Goal: Register for event/course

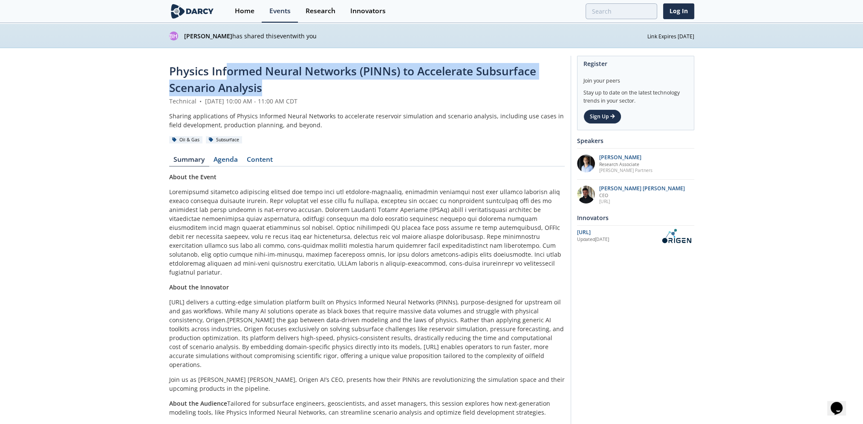
drag, startPoint x: 228, startPoint y: 72, endPoint x: 457, endPoint y: 80, distance: 228.9
click at [457, 80] on div "Physics Informed Neural Networks (PINNs) to Accelerate Subsurface Scenario Anal…" at bounding box center [366, 80] width 395 height 34
click at [608, 115] on link "Sign Up" at bounding box center [602, 116] width 38 height 14
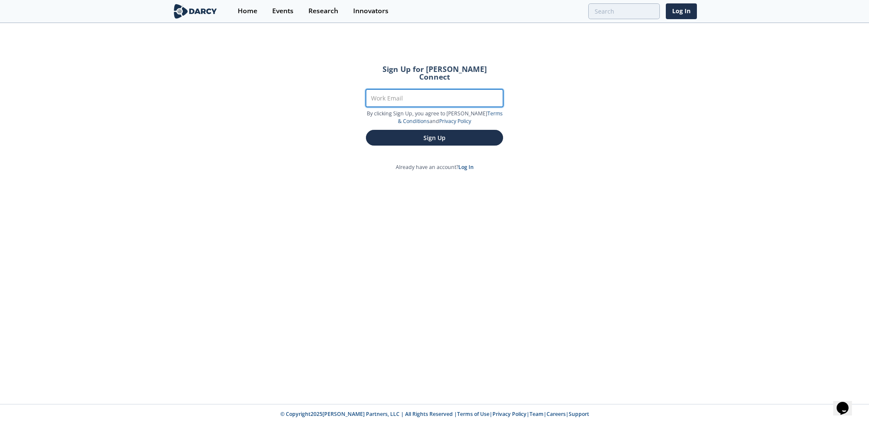
click at [421, 89] on input "Work Email" at bounding box center [434, 97] width 137 height 17
type input "[PERSON_NAME][EMAIL_ADDRESS][PERSON_NAME][DOMAIN_NAME]"
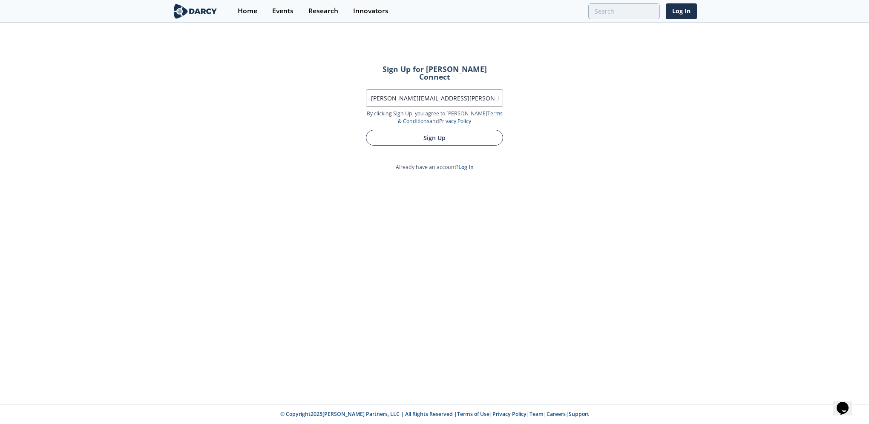
click at [417, 130] on button "Sign Up" at bounding box center [434, 138] width 137 height 16
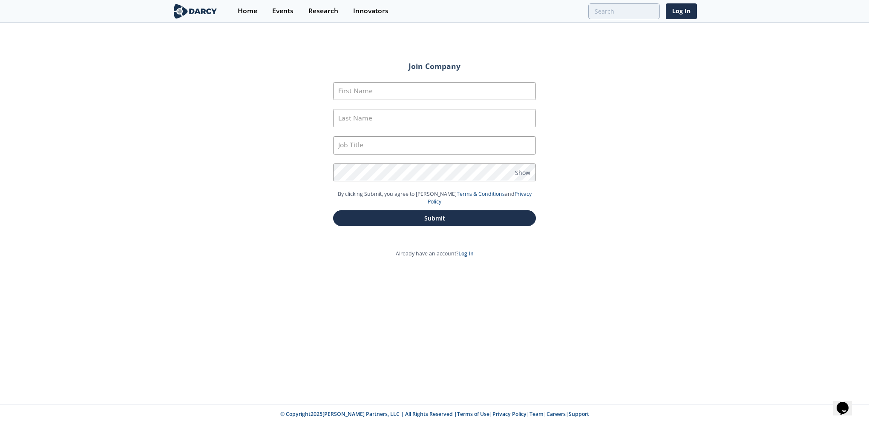
type input "[PERSON_NAME]"
type input "Luo"
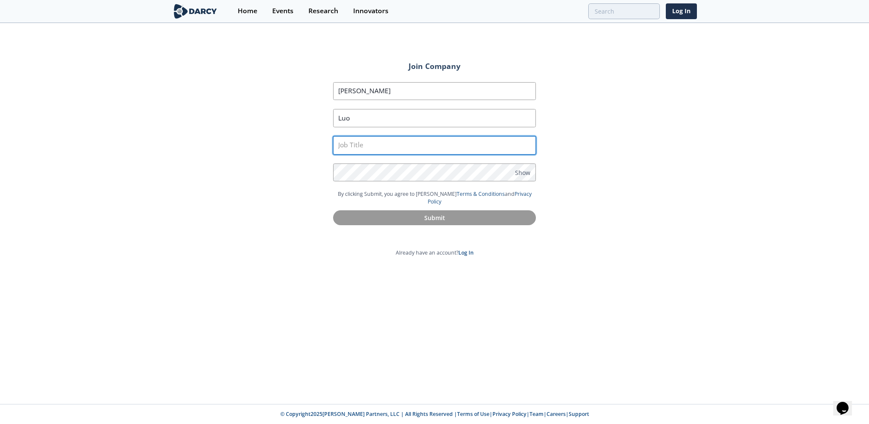
click at [405, 147] on input "text" at bounding box center [434, 145] width 203 height 18
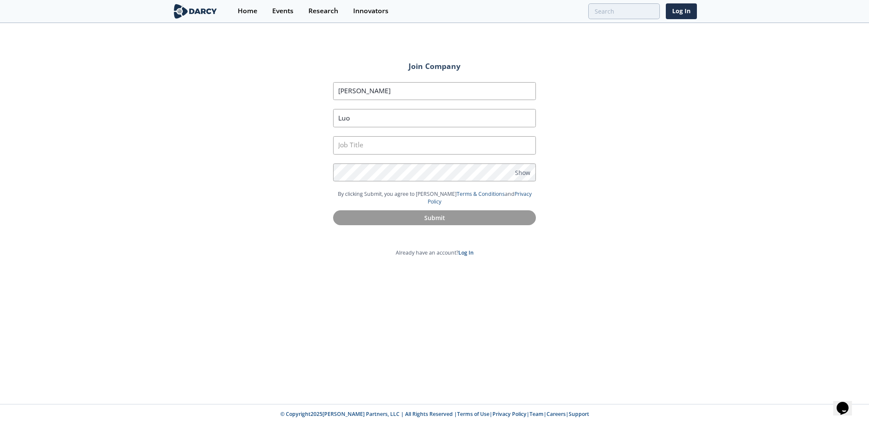
click at [198, 10] on img at bounding box center [195, 11] width 46 height 15
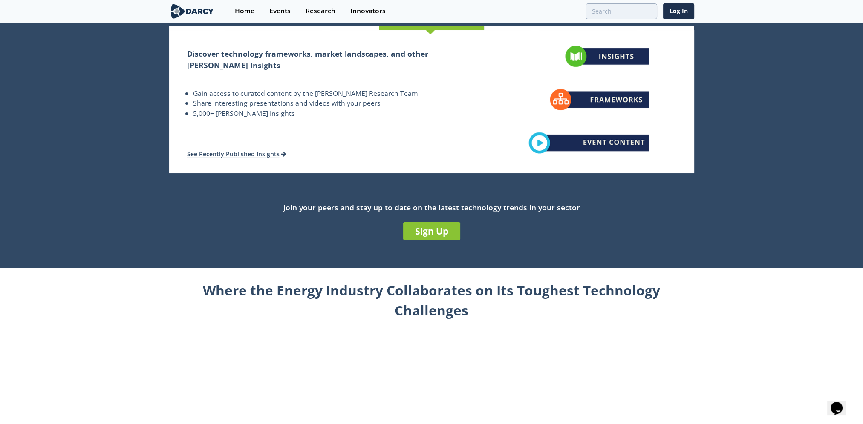
scroll to position [170, 0]
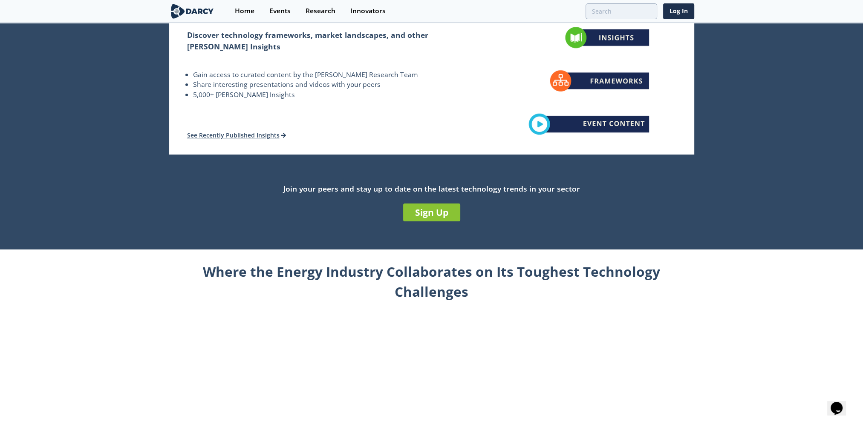
drag, startPoint x: 441, startPoint y: 222, endPoint x: 605, endPoint y: 208, distance: 163.7
click at [605, 208] on div "Join your peers and stay up to date on the latest technology trends in your sec…" at bounding box center [431, 204] width 863 height 43
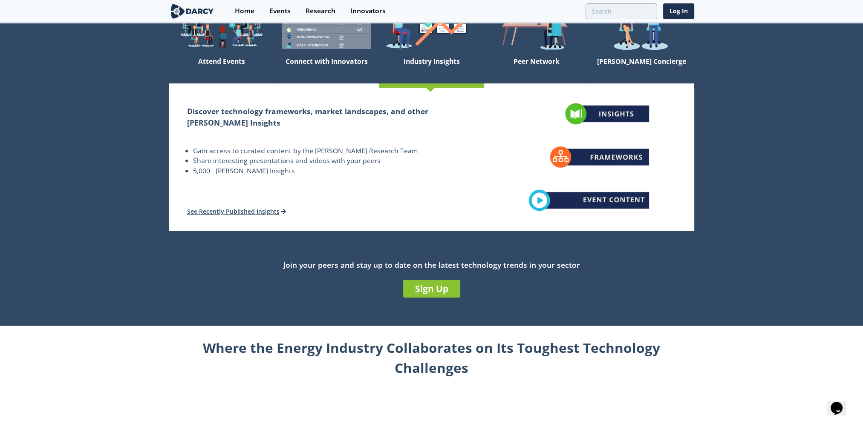
scroll to position [85, 0]
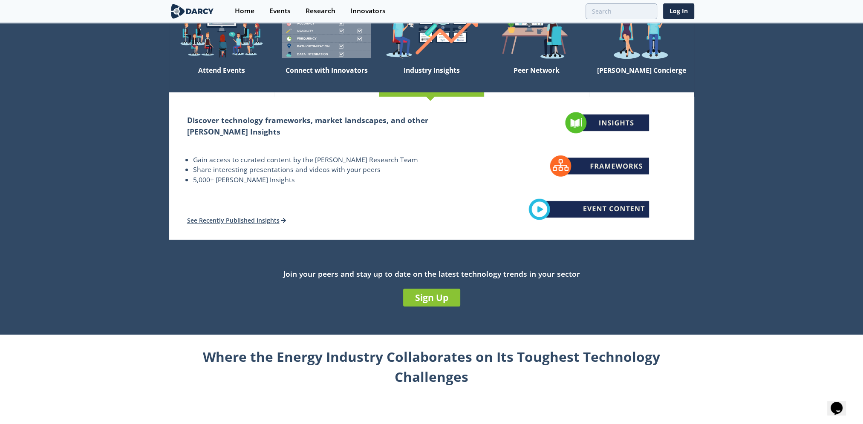
click at [618, 259] on div "Join your peers and stay up to date on the latest technology trends in your sec…" at bounding box center [431, 289] width 863 height 68
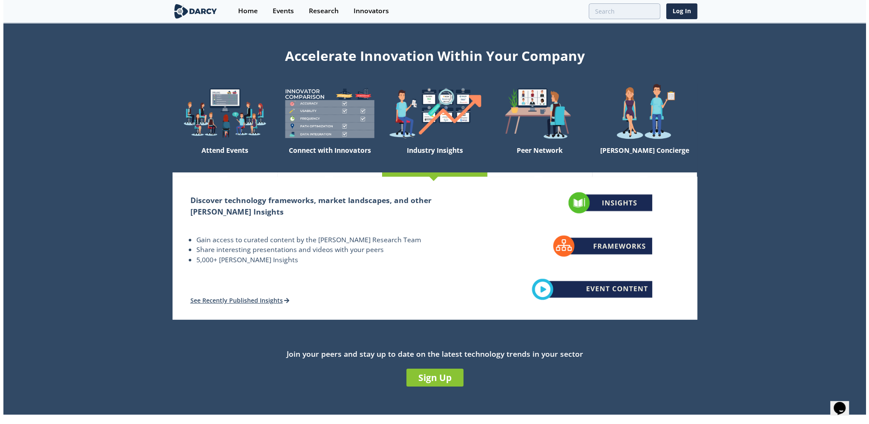
scroll to position [0, 0]
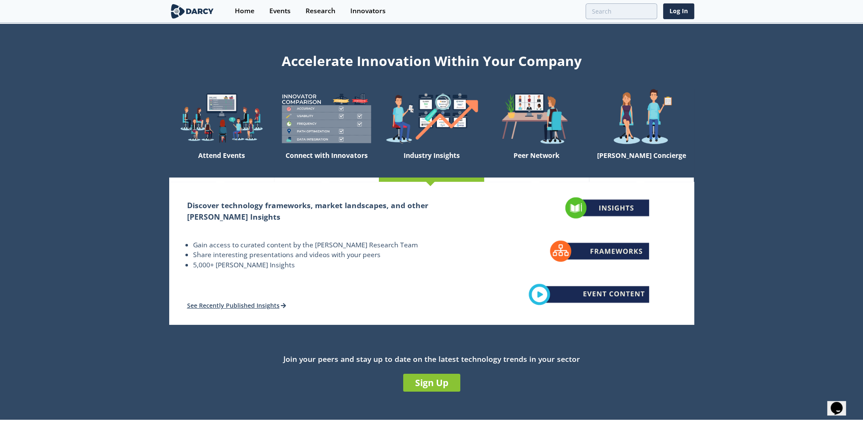
click at [197, 10] on img at bounding box center [192, 11] width 46 height 15
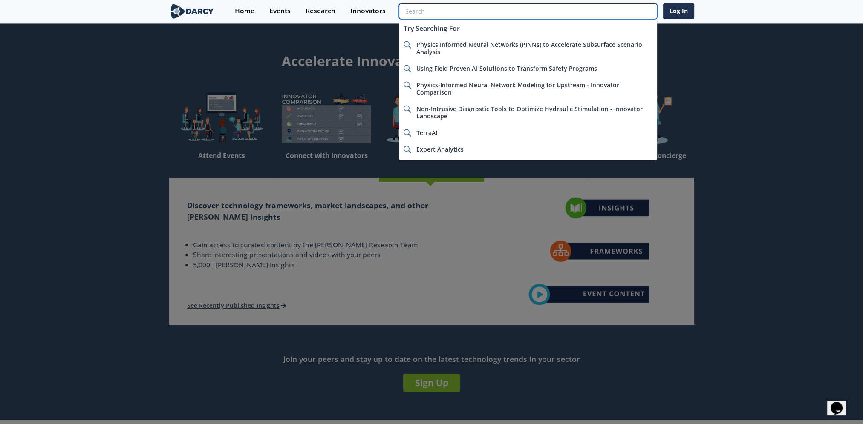
click at [639, 14] on input "search" at bounding box center [528, 11] width 258 height 16
click at [678, 10] on link "Log In" at bounding box center [678, 11] width 31 height 16
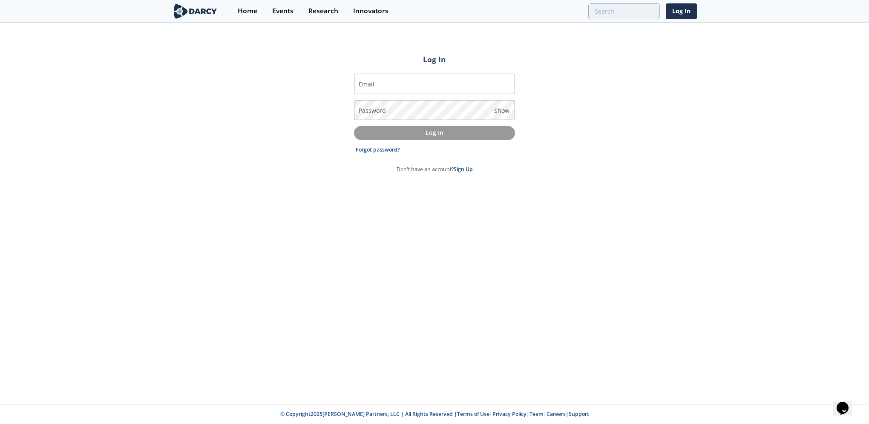
click at [464, 172] on link "Sign Up" at bounding box center [463, 169] width 19 height 7
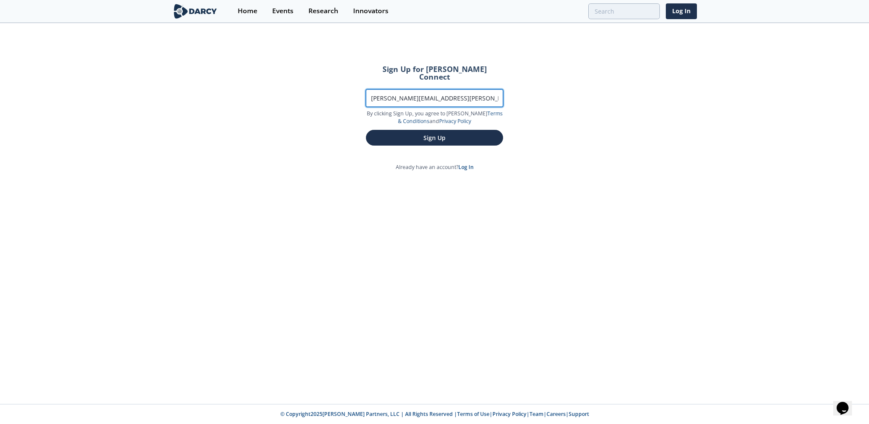
click at [429, 95] on input "[PERSON_NAME][EMAIL_ADDRESS][PERSON_NAME][DOMAIN_NAME]" at bounding box center [434, 97] width 137 height 17
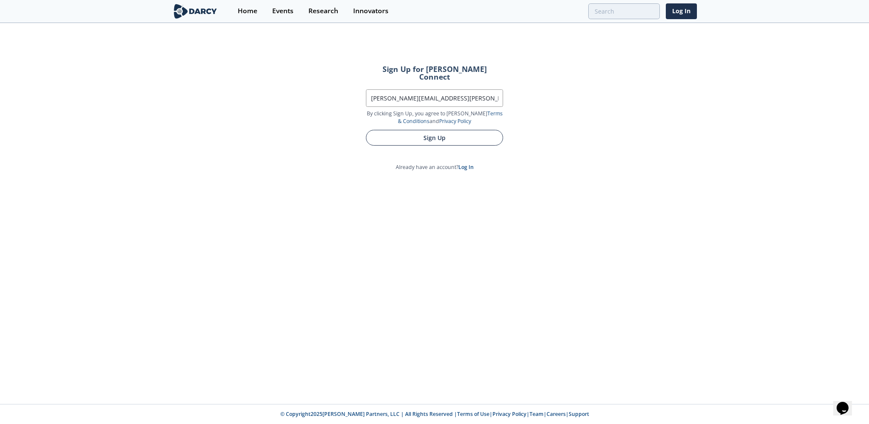
click at [445, 133] on button "Sign Up" at bounding box center [434, 138] width 137 height 16
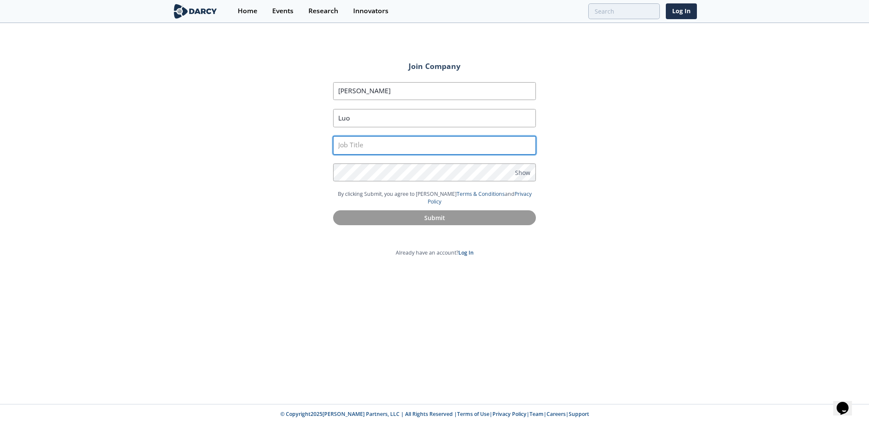
click at [441, 138] on input "text" at bounding box center [434, 145] width 203 height 18
type input "data scientist"
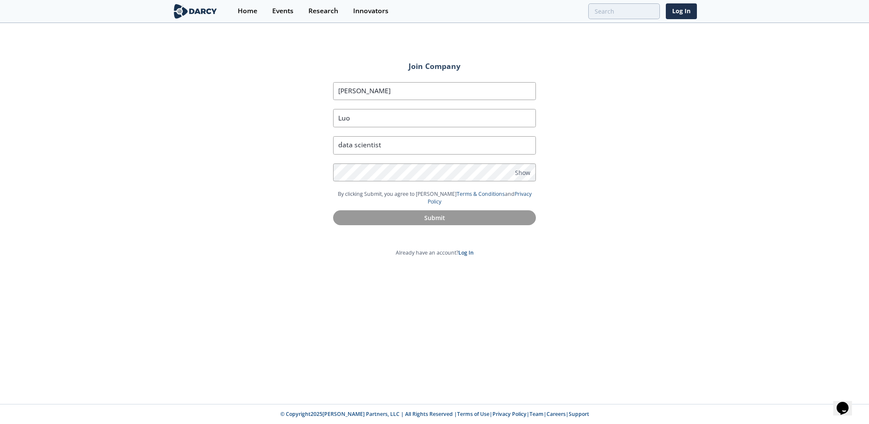
drag, startPoint x: 631, startPoint y: 202, endPoint x: 625, endPoint y: 203, distance: 5.8
click at [630, 202] on div "Join Company First Name [PERSON_NAME] Last Name [PERSON_NAME] Job Title data sc…" at bounding box center [434, 214] width 869 height 380
click at [528, 174] on span "Show" at bounding box center [522, 172] width 15 height 9
click at [544, 169] on form "First Name [PERSON_NAME] Last Name [PERSON_NAME] Job Title data scientist Passw…" at bounding box center [434, 153] width 227 height 167
click at [527, 170] on span "Hide" at bounding box center [521, 172] width 13 height 9
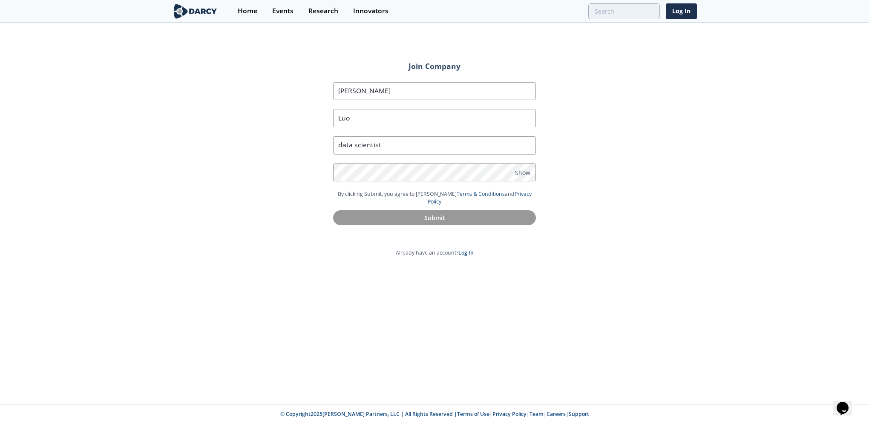
click at [170, 12] on section "Home Events Research Innovators Log In" at bounding box center [434, 11] width 869 height 23
